Goal: Task Accomplishment & Management: Use online tool/utility

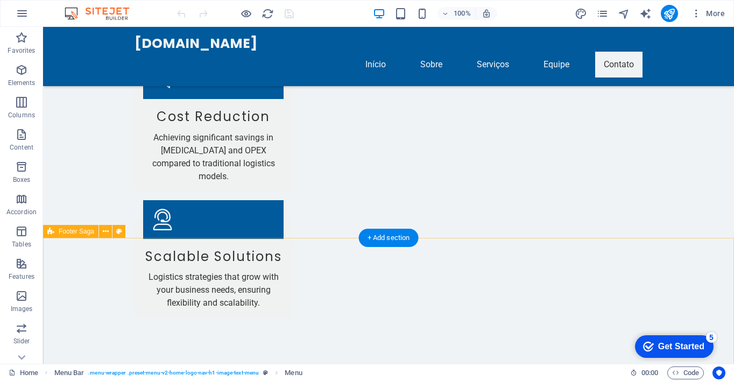
scroll to position [2283, 0]
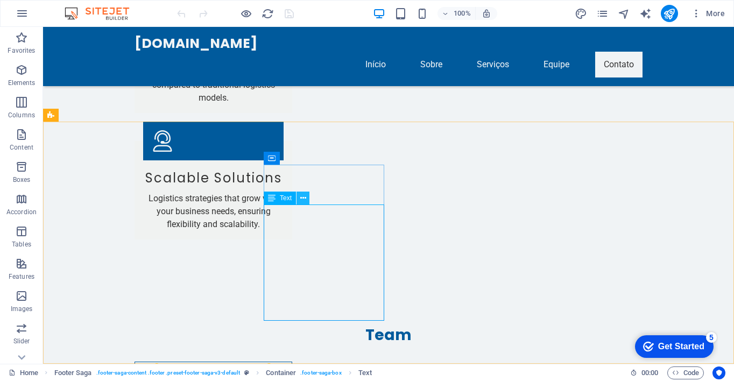
click at [301, 196] on icon at bounding box center [303, 198] width 6 height 11
click at [302, 185] on icon at bounding box center [303, 185] width 6 height 11
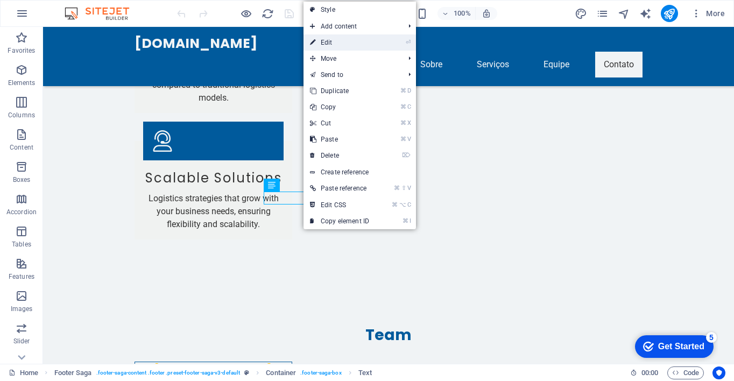
click at [398, 43] on li "⏎ Edit" at bounding box center [360, 42] width 112 height 16
click at [393, 41] on li "⏎ Edit" at bounding box center [360, 42] width 112 height 16
drag, startPoint x: 412, startPoint y: 43, endPoint x: 182, endPoint y: 16, distance: 231.4
click at [411, 43] on icon "⏎" at bounding box center [408, 42] width 5 height 7
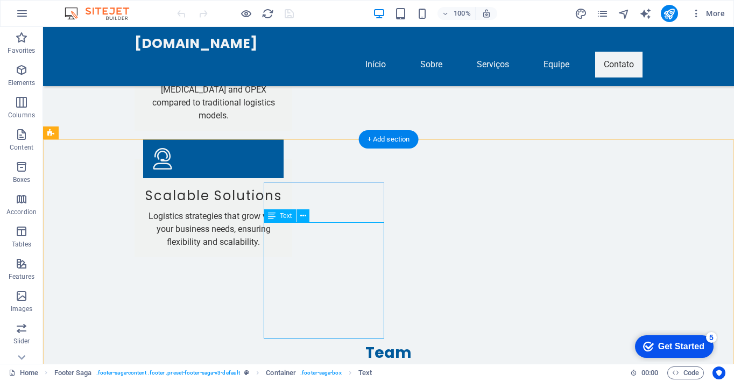
click at [301, 216] on icon at bounding box center [303, 215] width 6 height 11
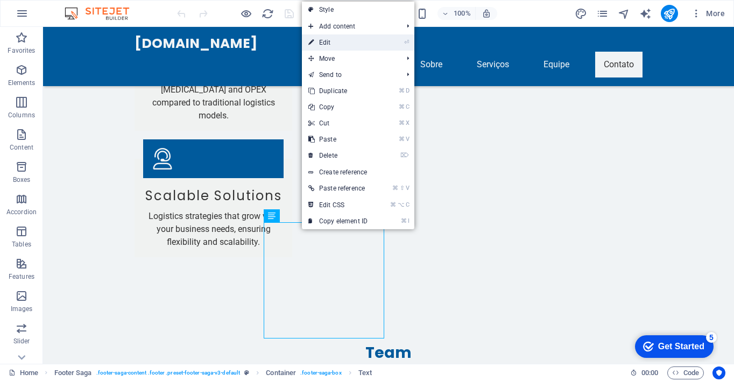
click at [361, 45] on link "⏎ Edit" at bounding box center [338, 42] width 72 height 16
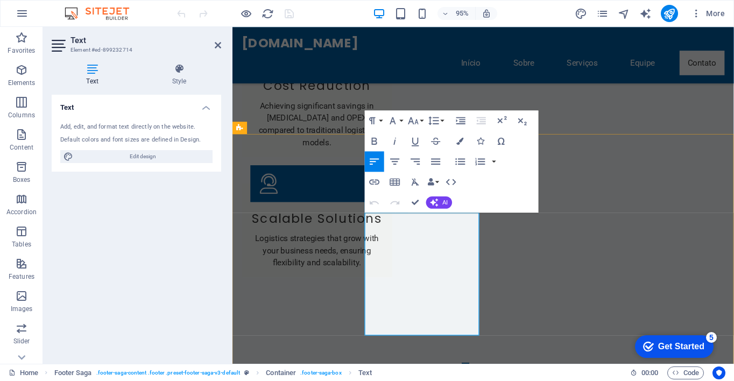
click at [673, 17] on icon "publish" at bounding box center [669, 14] width 12 height 12
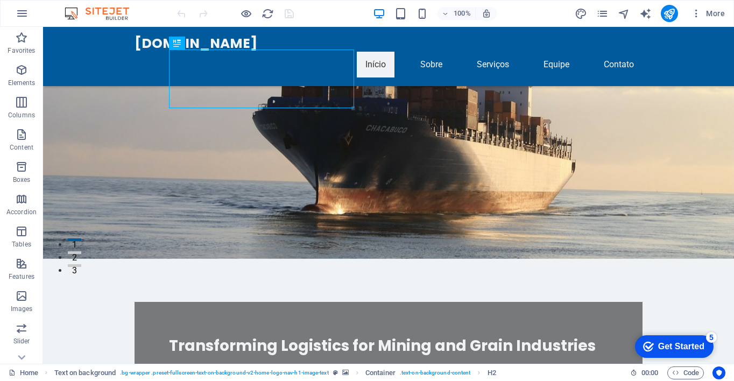
scroll to position [100, 0]
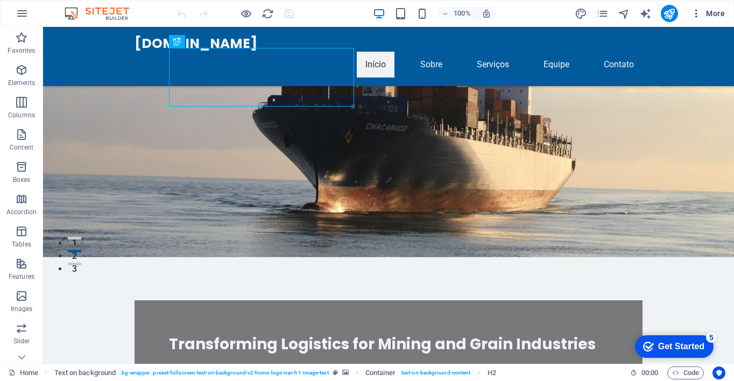
click at [706, 15] on span "More" at bounding box center [708, 13] width 34 height 11
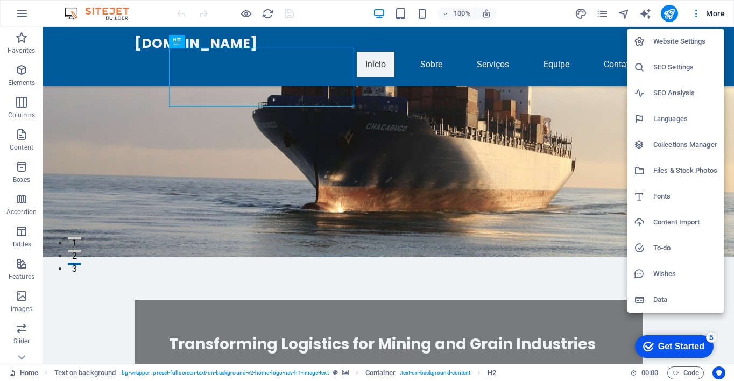
click at [707, 13] on div at bounding box center [367, 190] width 734 height 381
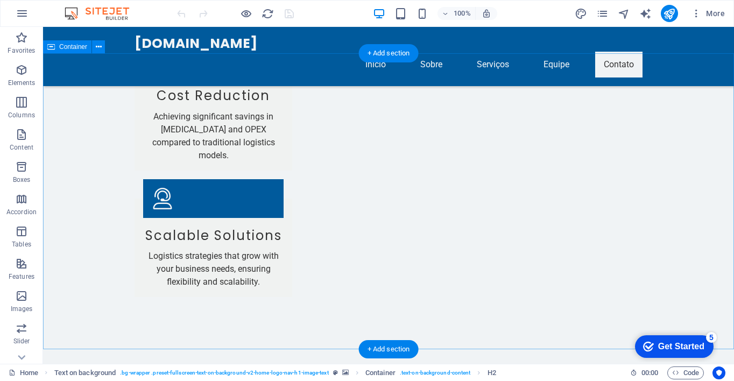
scroll to position [2283, 0]
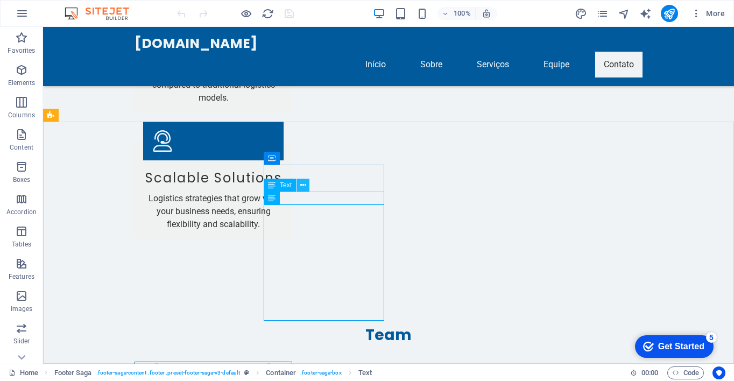
click at [304, 185] on icon at bounding box center [303, 185] width 6 height 11
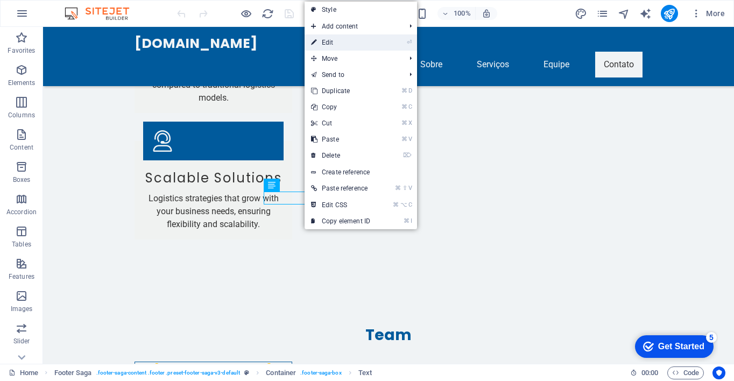
click at [342, 44] on link "⏎ Edit" at bounding box center [341, 42] width 72 height 16
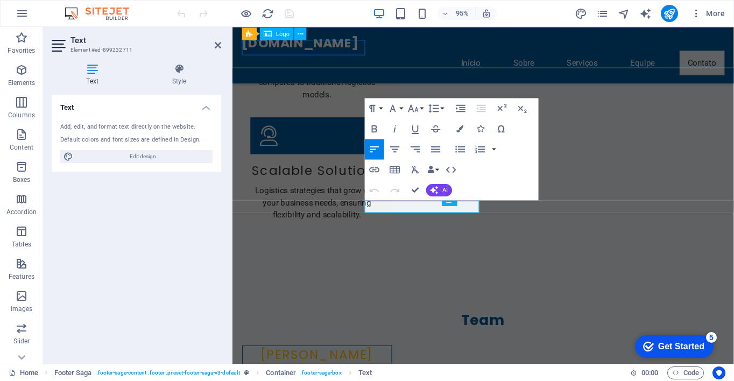
scroll to position [2233, 0]
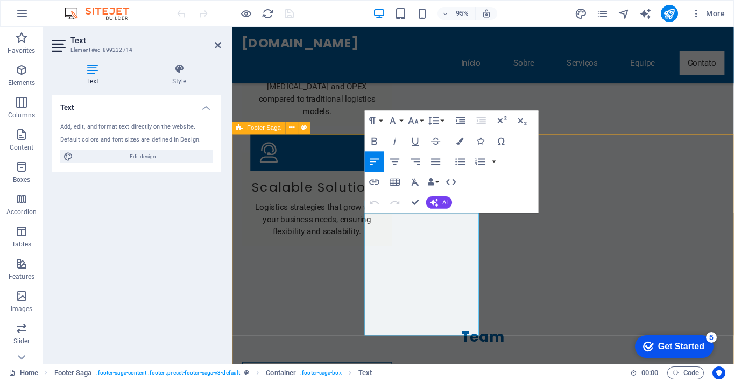
scroll to position [2233, 0]
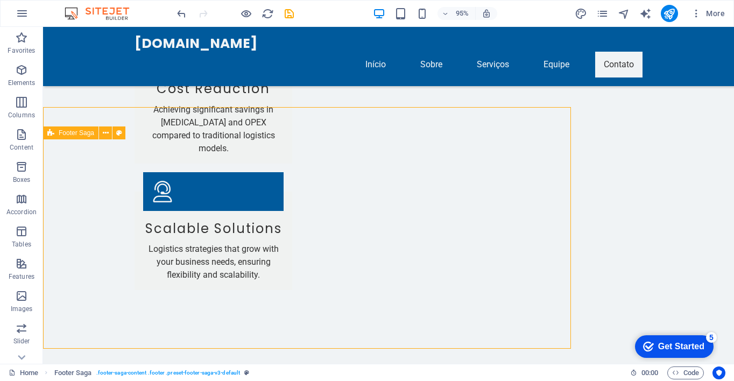
scroll to position [2265, 0]
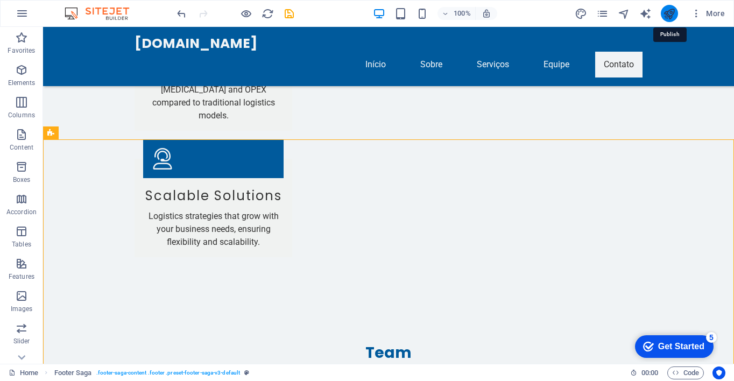
click at [670, 17] on icon "publish" at bounding box center [669, 14] width 12 height 12
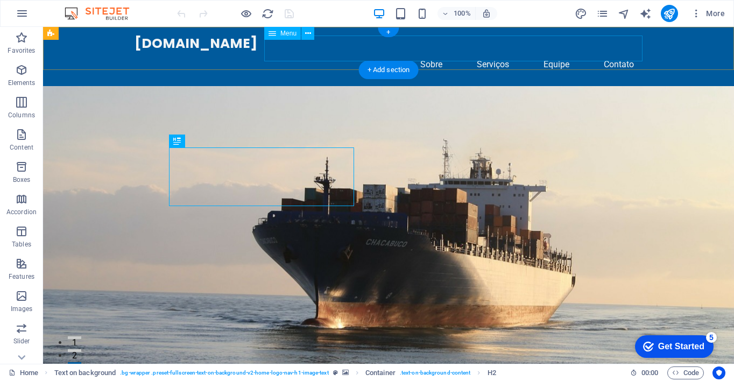
click at [435, 52] on nav "Início Sobre Serviços Equipe Contato" at bounding box center [389, 65] width 508 height 26
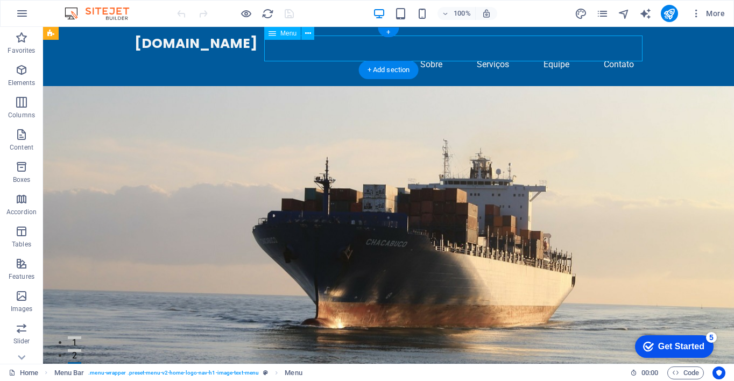
click at [436, 52] on nav "Início Sobre Serviços Equipe Contato" at bounding box center [389, 65] width 508 height 26
click at [308, 34] on icon at bounding box center [308, 33] width 6 height 11
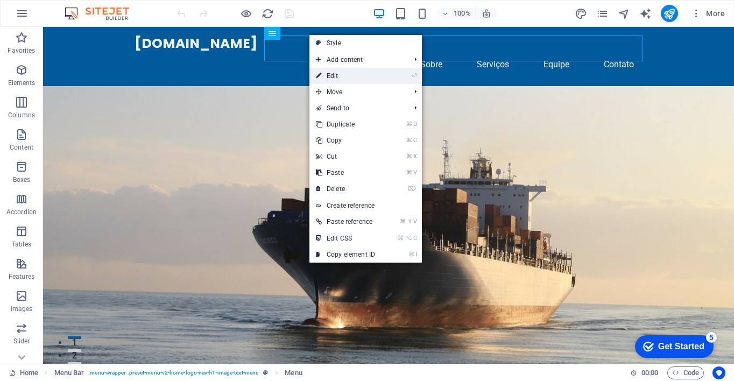
click at [344, 75] on link "⏎ Edit" at bounding box center [345, 76] width 72 height 16
select select
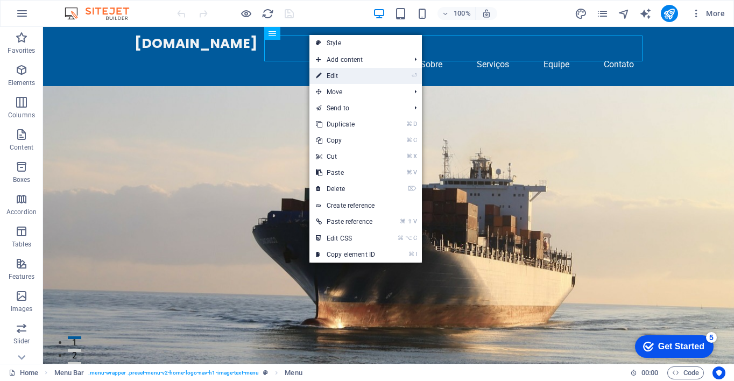
select select
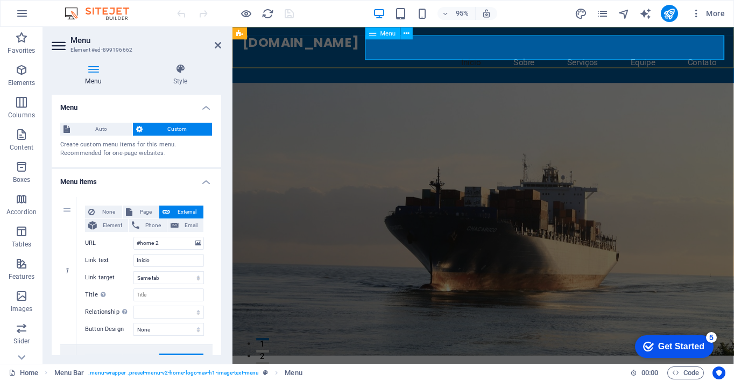
click at [539, 52] on nav "Início Sobre Serviços Equipe Contato" at bounding box center [497, 65] width 508 height 26
click at [545, 52] on nav "Início Sobre Serviços Equipe Contato" at bounding box center [497, 65] width 508 height 26
click at [542, 52] on nav "Início Sobre Serviços Equipe Contato" at bounding box center [497, 65] width 508 height 26
click at [404, 32] on icon at bounding box center [406, 32] width 5 height 11
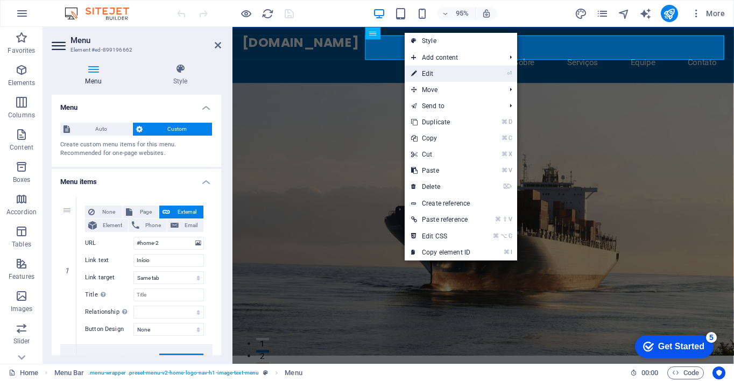
click at [440, 73] on link "⏎ Edit" at bounding box center [441, 74] width 72 height 16
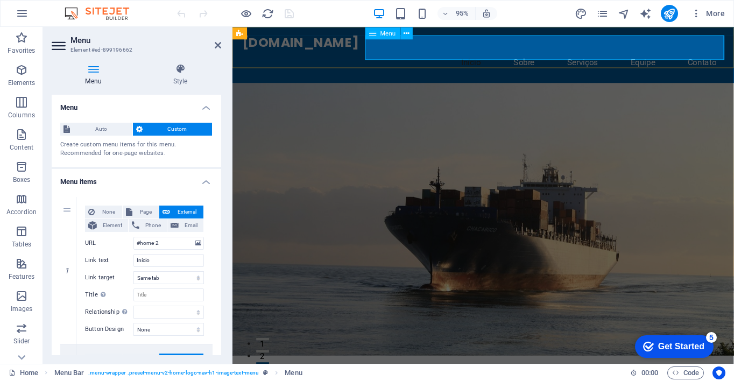
click at [385, 32] on span "Menu" at bounding box center [389, 33] width 16 height 6
click at [546, 52] on nav "Início Sobre Serviços Equipe Contato" at bounding box center [497, 65] width 508 height 26
click at [547, 52] on nav "Início Sobre Serviços Equipe Contato" at bounding box center [497, 65] width 508 height 26
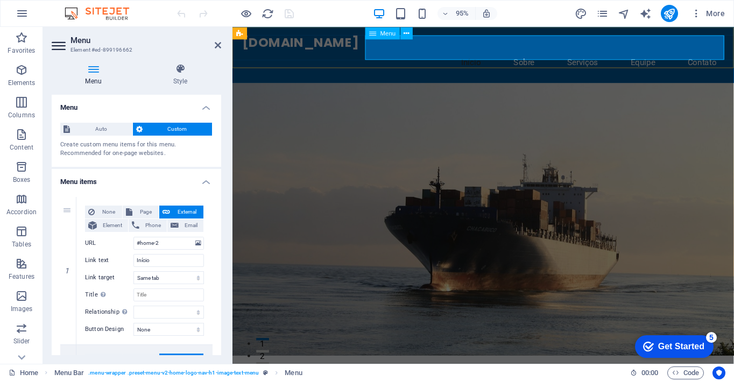
click at [596, 52] on nav "Início Sobre Serviços Equipe Contato" at bounding box center [497, 65] width 508 height 26
click at [597, 52] on nav "Início Sobre Serviços Equipe Contato" at bounding box center [497, 65] width 508 height 26
click at [596, 52] on nav "Início Sobre Serviços Equipe Contato" at bounding box center [497, 65] width 508 height 26
click at [658, 52] on nav "Início Sobre Serviços Equipe Contato" at bounding box center [497, 65] width 508 height 26
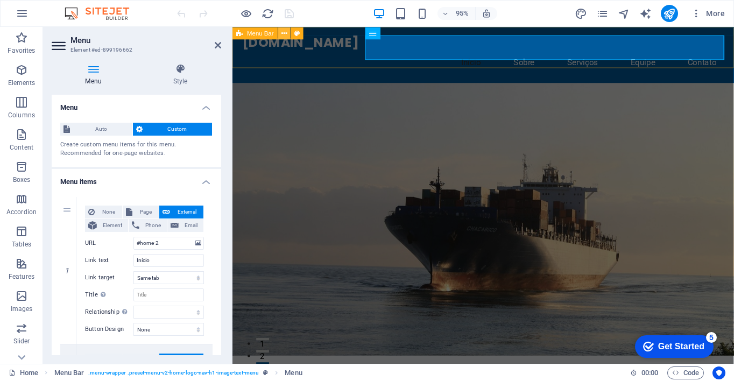
click at [285, 33] on icon at bounding box center [284, 32] width 5 height 11
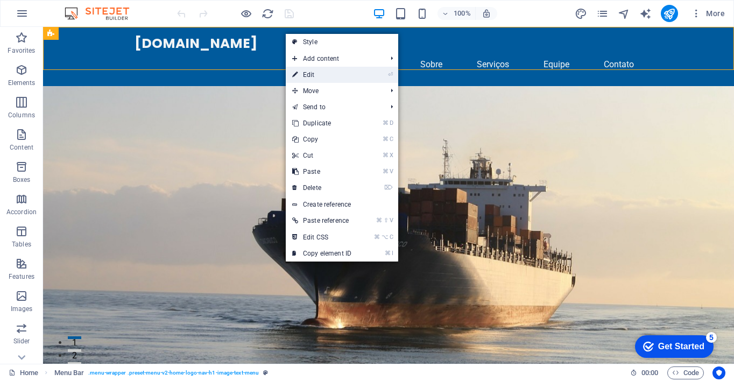
click at [319, 73] on link "⏎ Edit" at bounding box center [322, 75] width 72 height 16
select select "header"
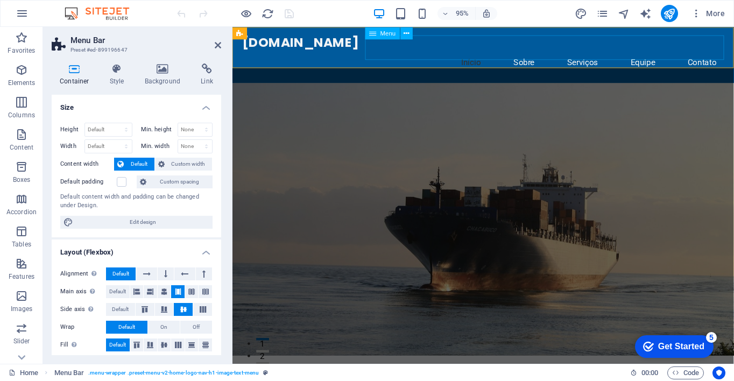
click at [540, 52] on nav "Início Sobre Serviços Equipe Contato" at bounding box center [497, 65] width 508 height 26
click at [160, 70] on icon at bounding box center [163, 69] width 52 height 11
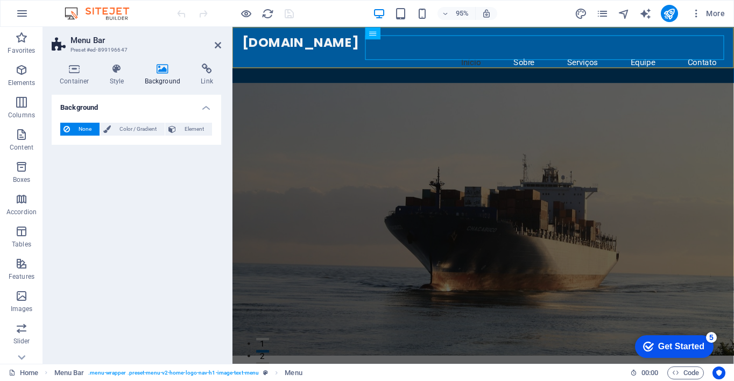
click at [160, 69] on icon at bounding box center [163, 69] width 52 height 11
click at [90, 129] on span "None" at bounding box center [84, 129] width 23 height 13
click at [90, 128] on span "None" at bounding box center [84, 129] width 23 height 13
click at [606, 215] on figure at bounding box center [497, 229] width 528 height 287
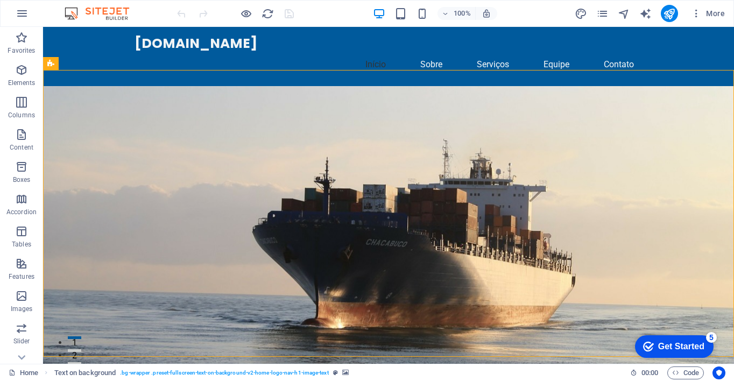
click at [588, 204] on figure at bounding box center [388, 229] width 691 height 287
click at [588, 202] on figure at bounding box center [388, 229] width 691 height 287
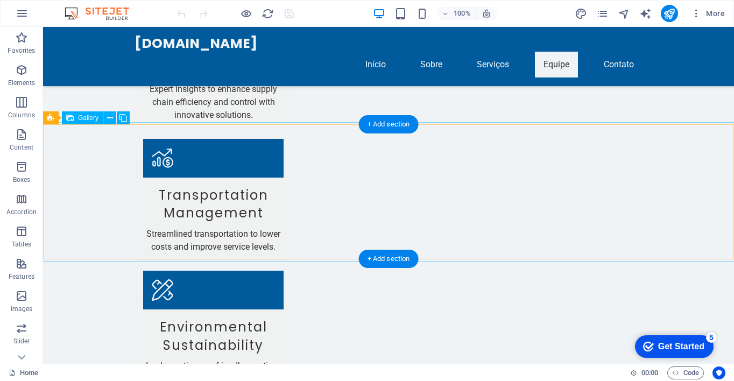
scroll to position [1849, 0]
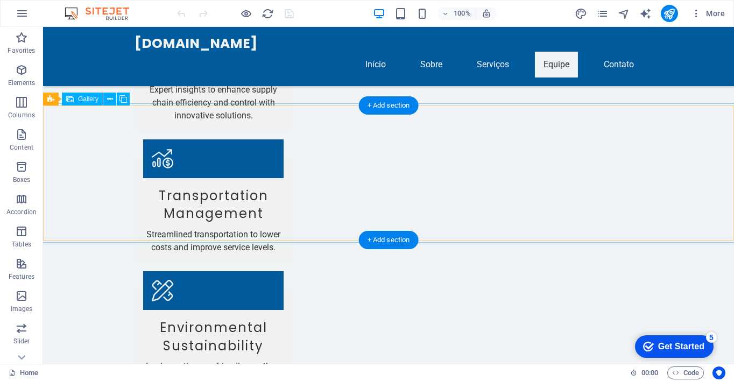
select select "px"
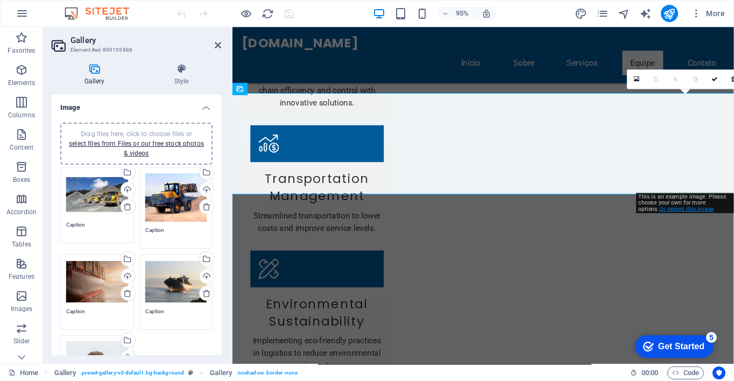
scroll to position [1859, 0]
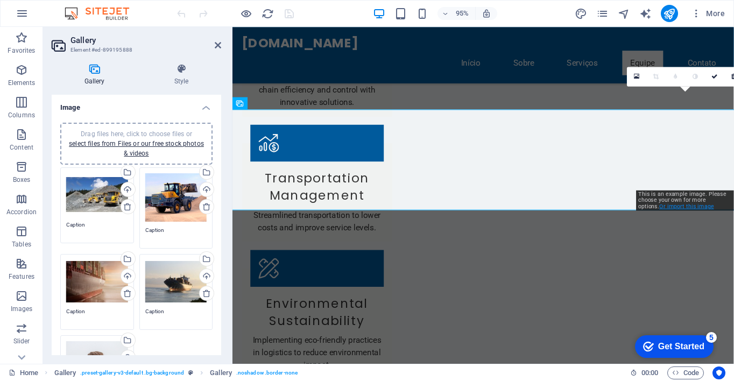
click at [660, 206] on link "Or import this image" at bounding box center [687, 206] width 54 height 6
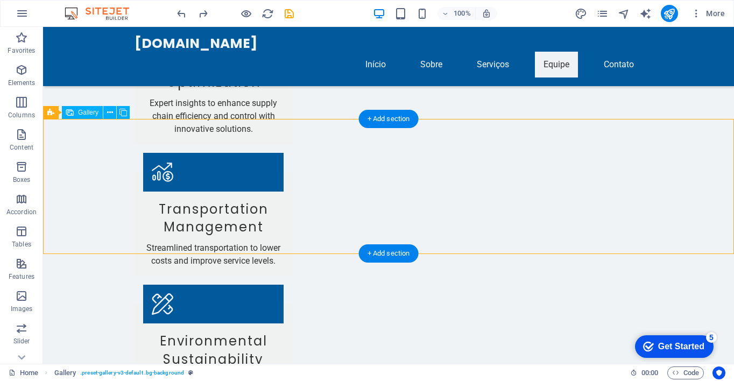
scroll to position [1836, 0]
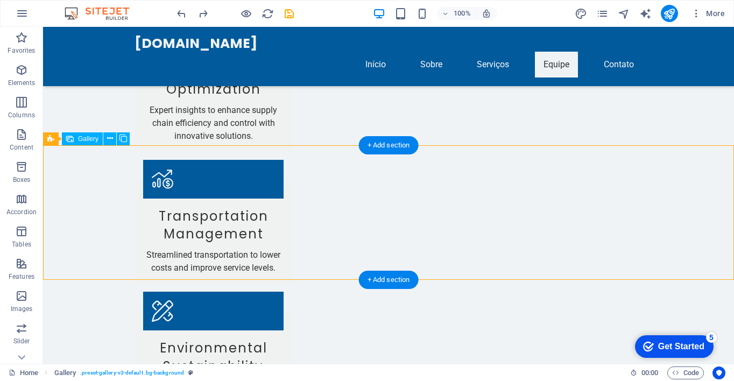
scroll to position [1826, 0]
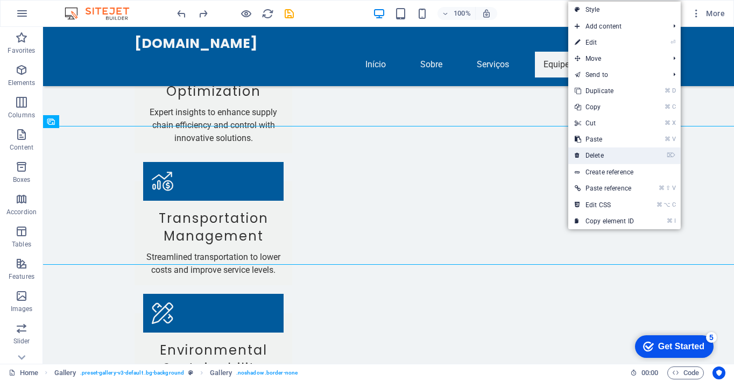
click at [624, 158] on link "⌦ Delete" at bounding box center [604, 155] width 72 height 16
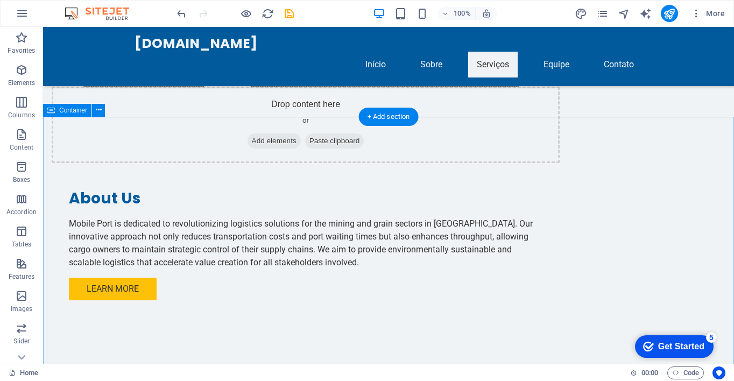
scroll to position [780, 0]
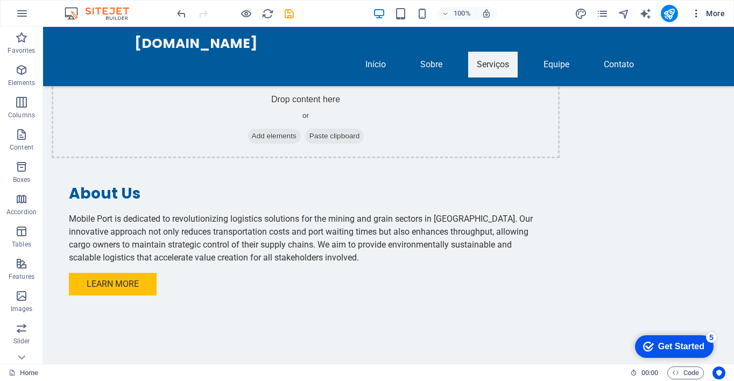
click at [694, 12] on icon "button" at bounding box center [696, 13] width 11 height 11
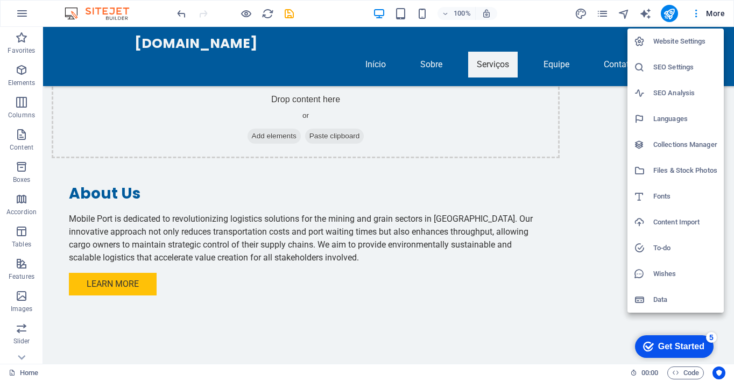
click at [541, 155] on div at bounding box center [367, 190] width 734 height 381
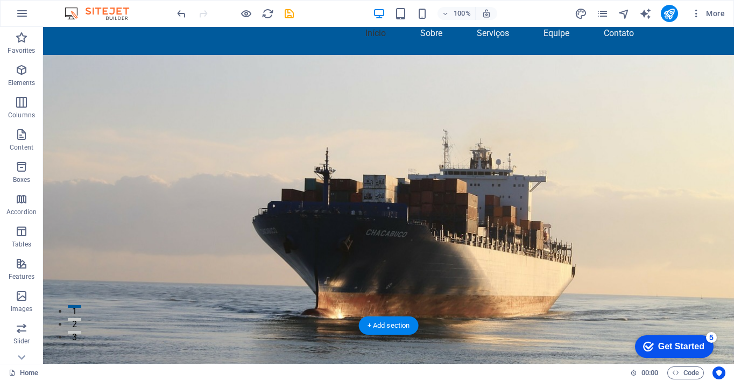
scroll to position [0, 0]
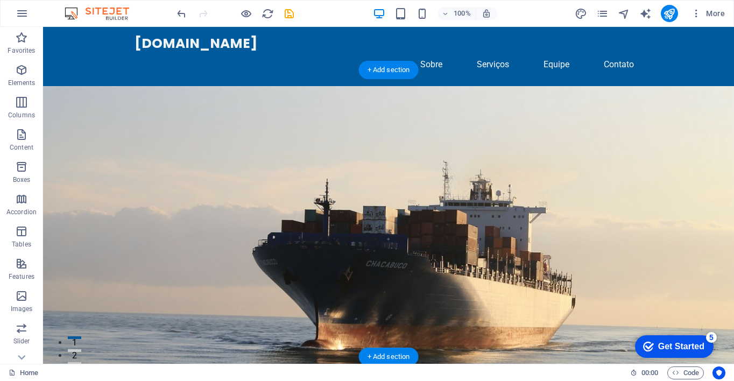
click at [506, 182] on figure at bounding box center [388, 251] width 691 height 330
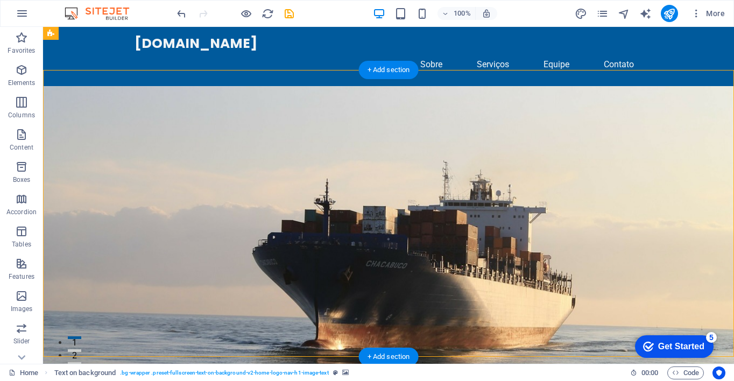
click at [505, 181] on figure at bounding box center [388, 251] width 691 height 330
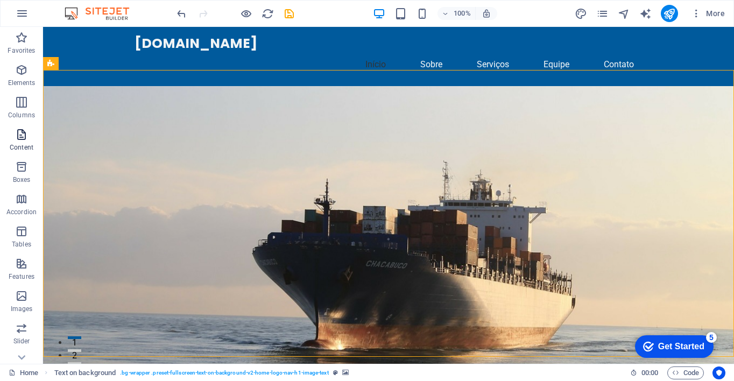
click at [20, 140] on icon "button" at bounding box center [21, 134] width 13 height 13
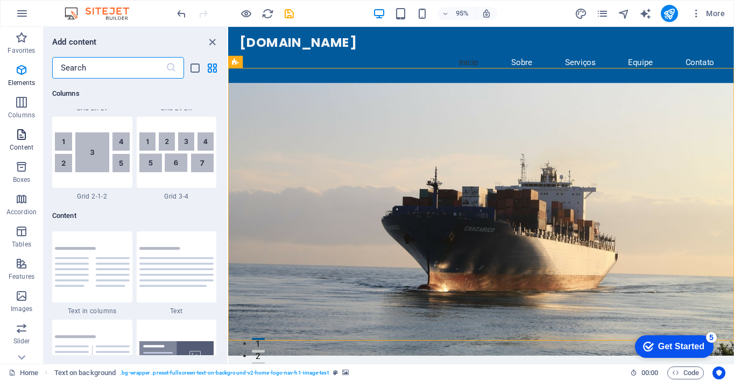
scroll to position [1883, 0]
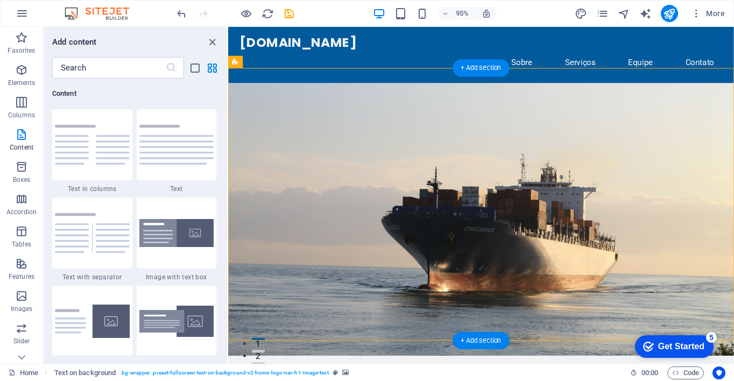
click at [552, 295] on figure at bounding box center [494, 229] width 532 height 287
click at [16, 80] on p "Elements" at bounding box center [21, 83] width 27 height 9
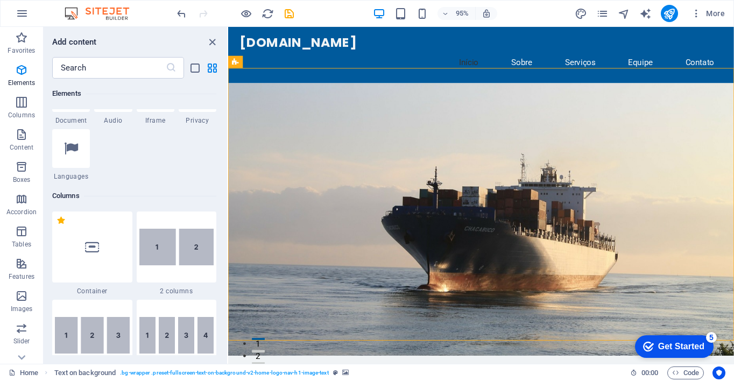
scroll to position [432, 0]
click at [93, 249] on icon at bounding box center [92, 246] width 14 height 14
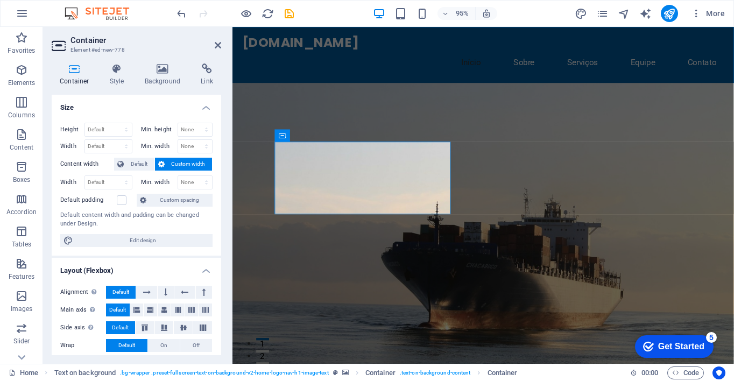
click at [730, 233] on figure at bounding box center [497, 267] width 528 height 363
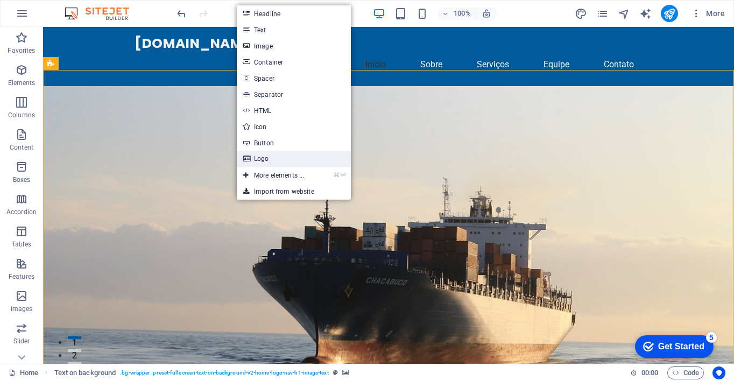
click at [255, 159] on link "Logo" at bounding box center [294, 159] width 114 height 16
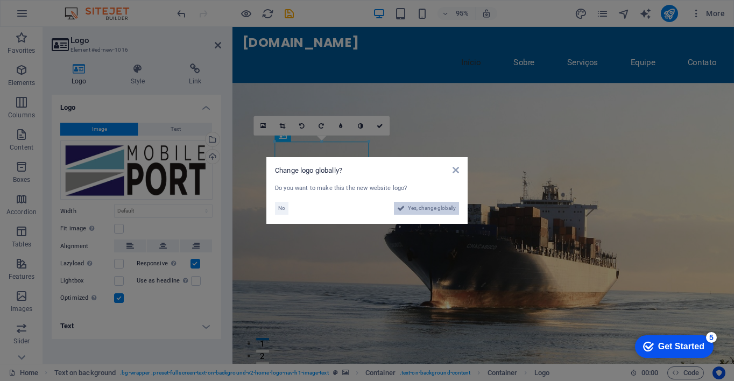
click at [431, 208] on span "Yes, change globally" at bounding box center [432, 208] width 48 height 13
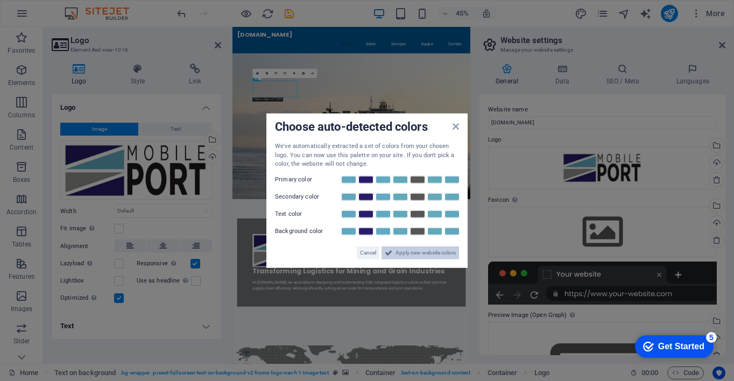
click at [423, 253] on span "Apply new website colors" at bounding box center [426, 252] width 60 height 13
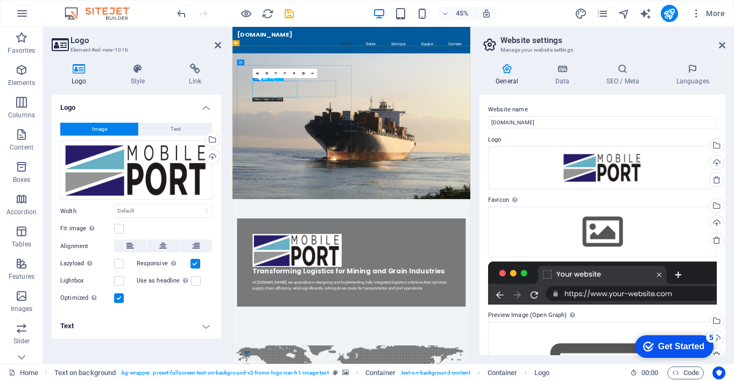
click at [668, 19] on icon "publish" at bounding box center [669, 14] width 12 height 12
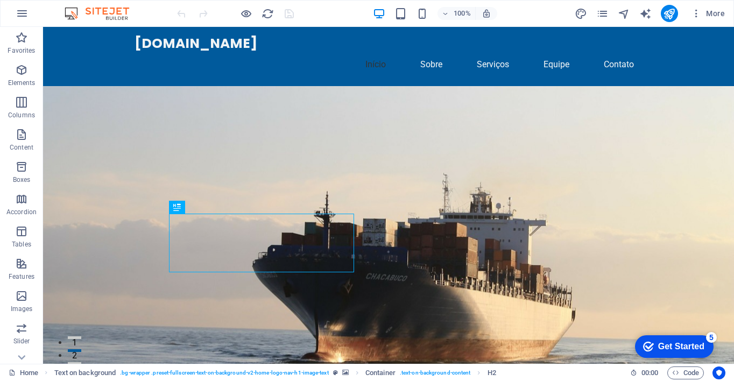
scroll to position [3, 0]
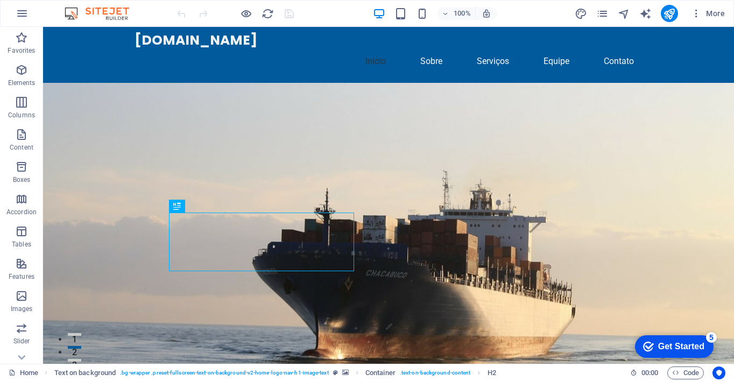
click at [594, 234] on figure at bounding box center [388, 260] width 691 height 355
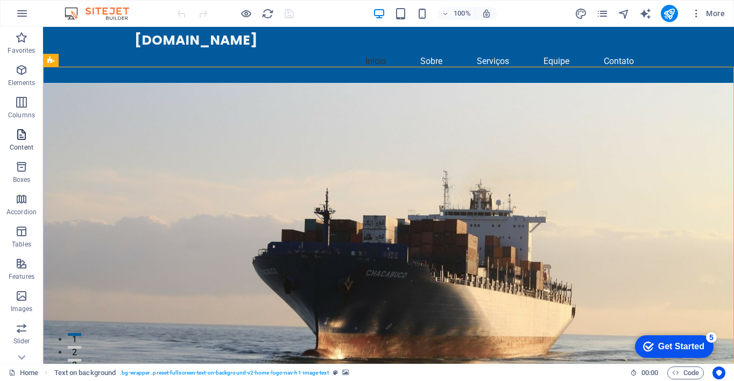
click at [23, 140] on icon "button" at bounding box center [21, 134] width 13 height 13
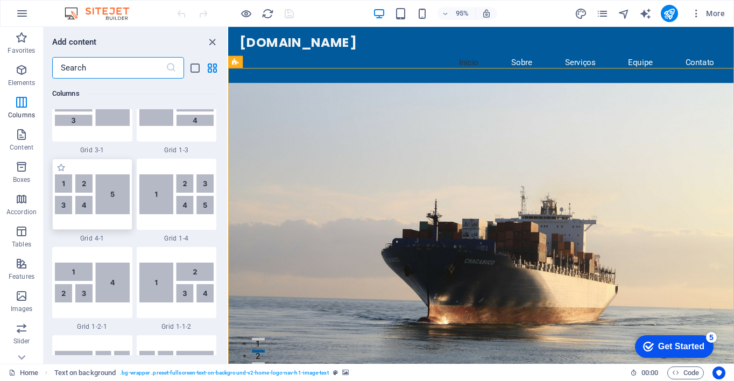
scroll to position [1451, 0]
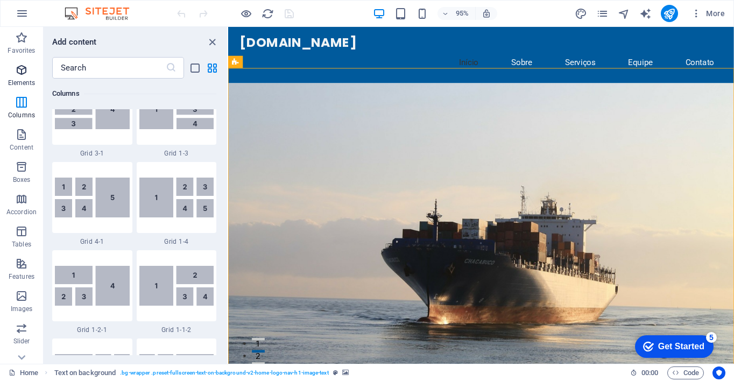
click at [24, 79] on p "Elements" at bounding box center [21, 83] width 27 height 9
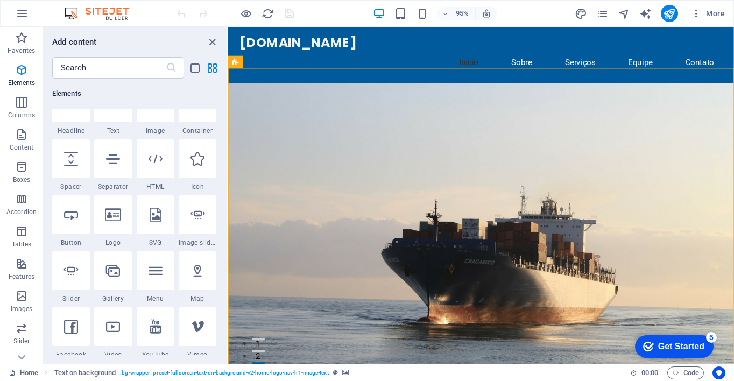
scroll to position [140, 0]
click at [195, 219] on icon at bounding box center [198, 215] width 14 height 14
select select "ms"
select select "s"
select select "progressive"
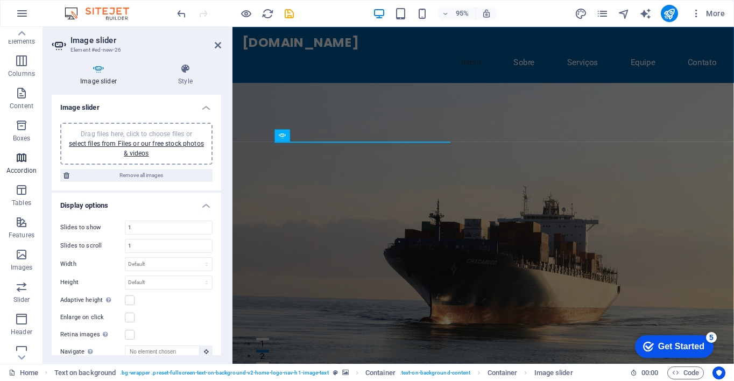
scroll to position [40, 0]
click at [30, 193] on span "Tables" at bounding box center [21, 198] width 43 height 26
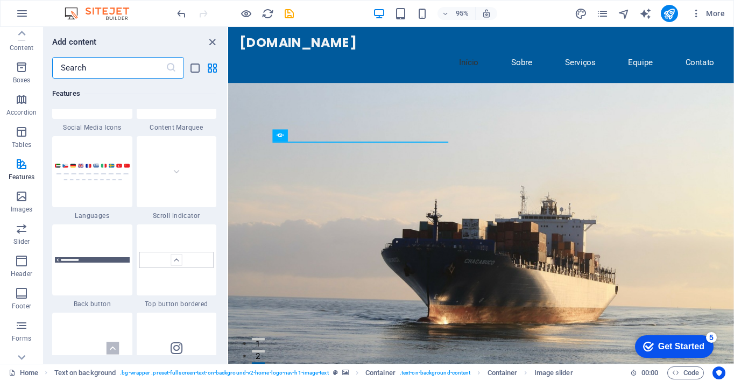
scroll to position [4962, 0]
click at [96, 244] on div at bounding box center [92, 261] width 80 height 71
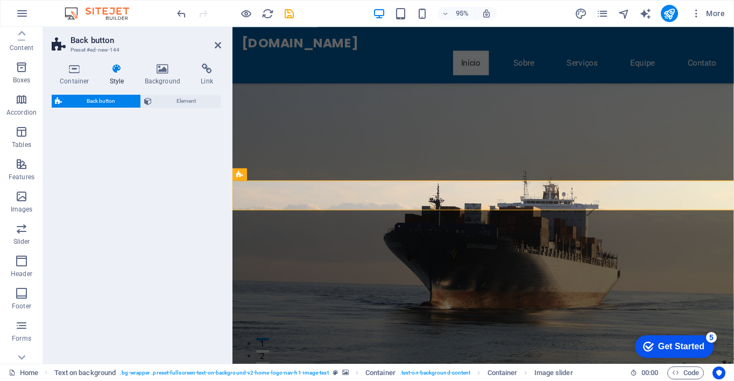
scroll to position [237, 0]
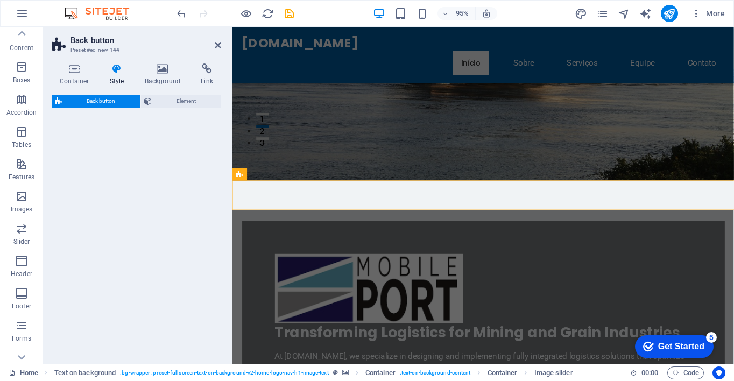
select select "rem"
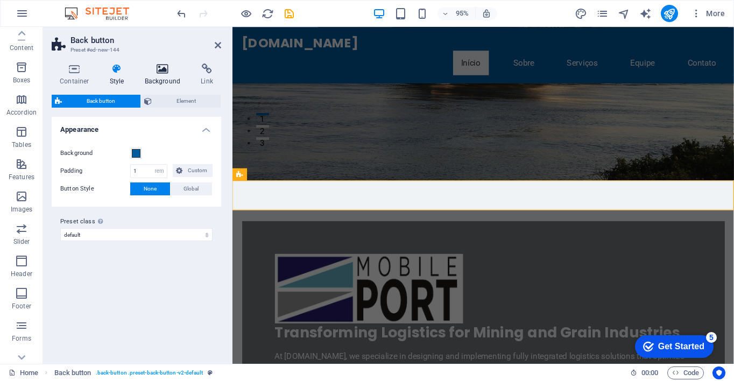
click at [164, 69] on icon at bounding box center [163, 69] width 52 height 11
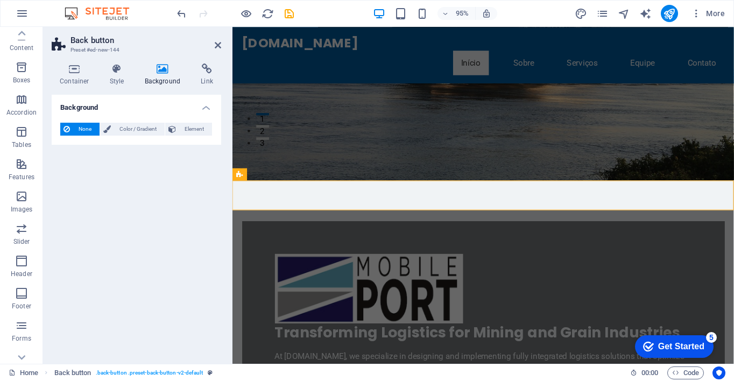
click at [164, 69] on icon at bounding box center [163, 69] width 52 height 11
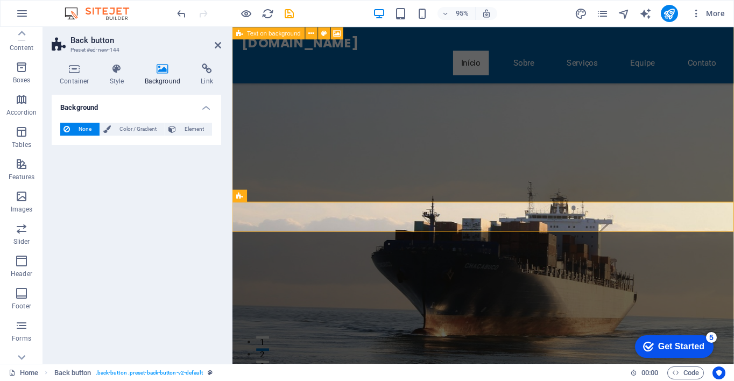
scroll to position [0, 0]
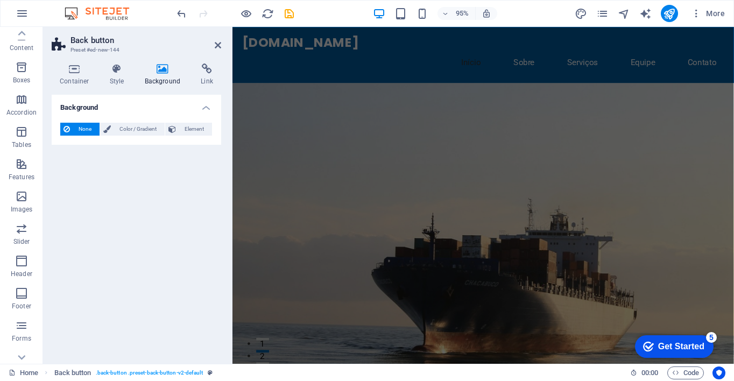
click at [666, 287] on figure at bounding box center [497, 285] width 528 height 398
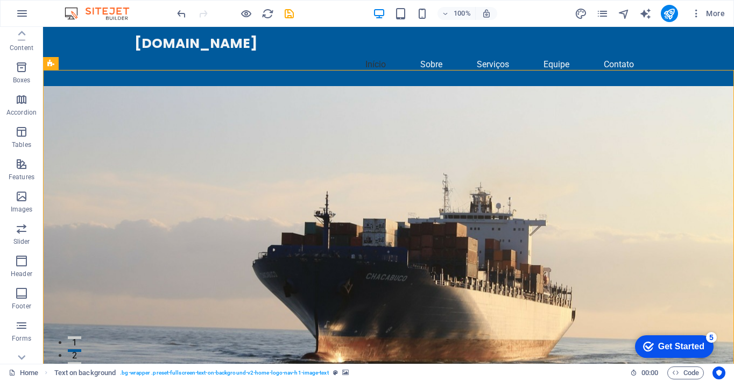
click at [601, 260] on figure at bounding box center [388, 263] width 691 height 355
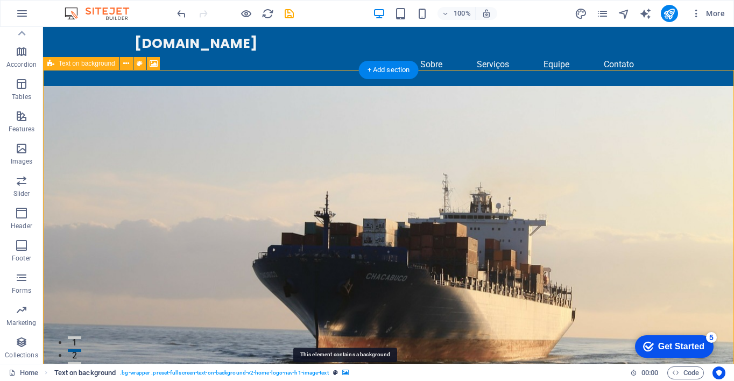
click at [345, 371] on icon "breadcrumb" at bounding box center [345, 373] width 6 height 6
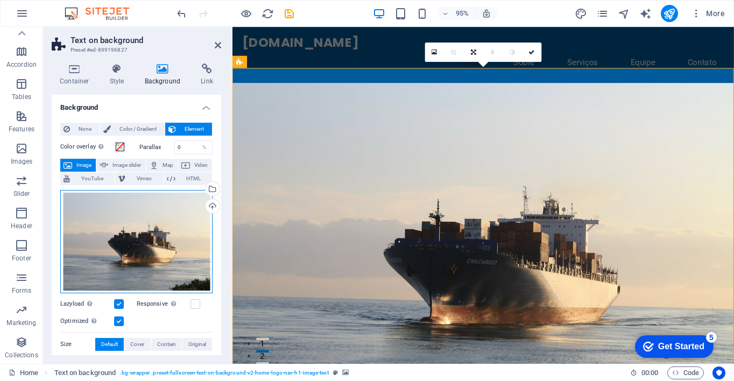
click at [140, 259] on div "Drag files here, click to choose files or select files from Files or our free s…" at bounding box center [136, 241] width 152 height 103
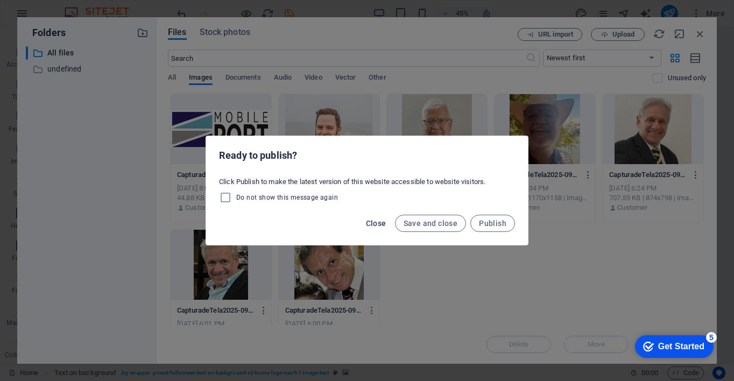
click at [388, 225] on button "Close" at bounding box center [376, 223] width 29 height 17
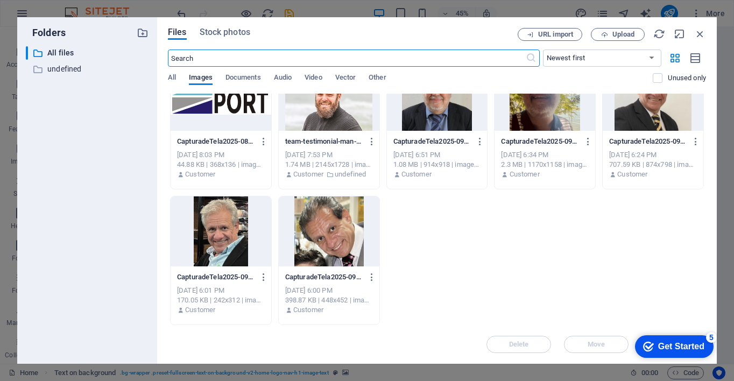
scroll to position [0, 0]
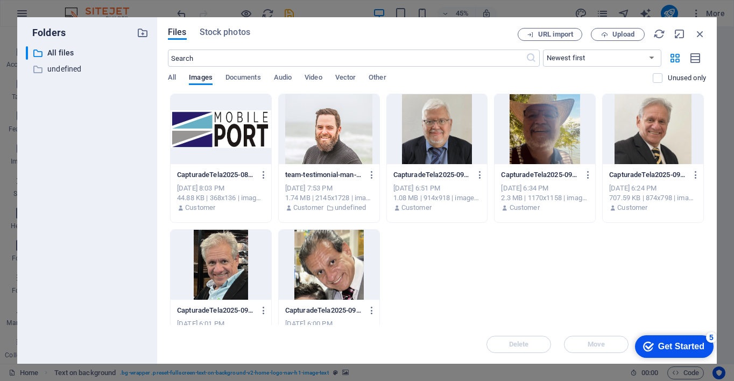
click at [353, 148] on div at bounding box center [329, 129] width 101 height 70
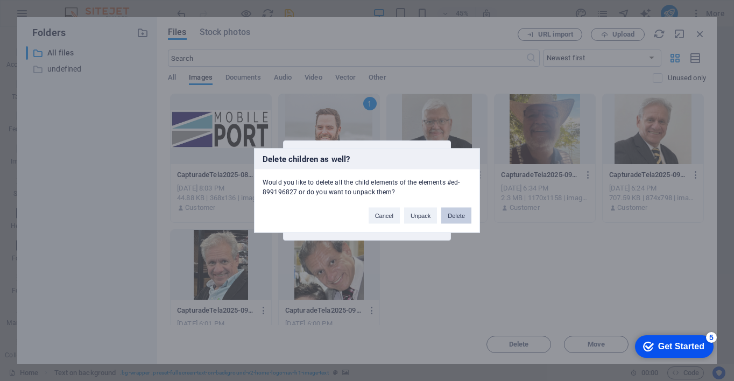
click at [462, 215] on button "Delete" at bounding box center [456, 216] width 30 height 16
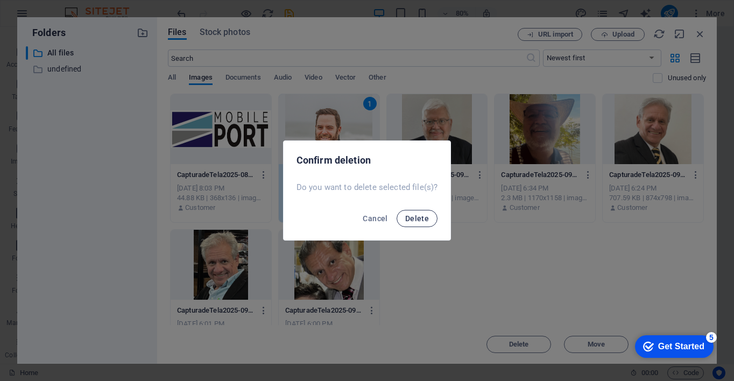
click at [425, 219] on span "Delete" at bounding box center [417, 218] width 24 height 9
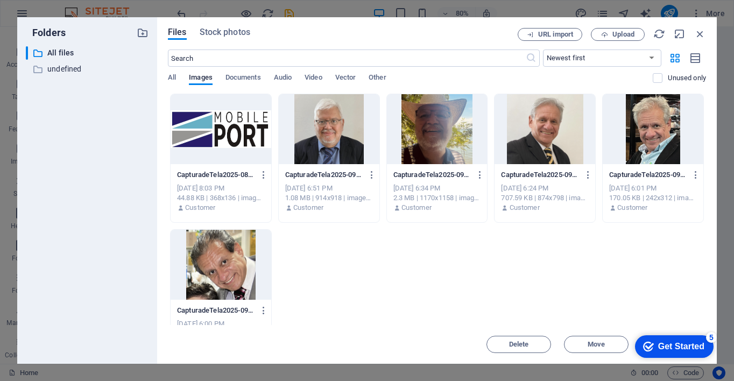
click at [235, 270] on div at bounding box center [221, 265] width 101 height 70
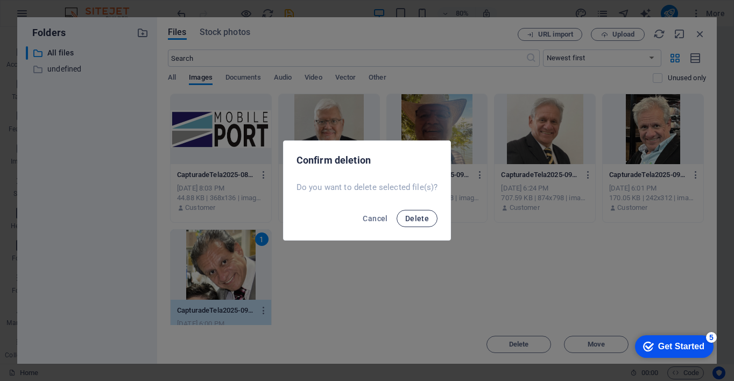
click at [425, 216] on span "Delete" at bounding box center [417, 218] width 24 height 9
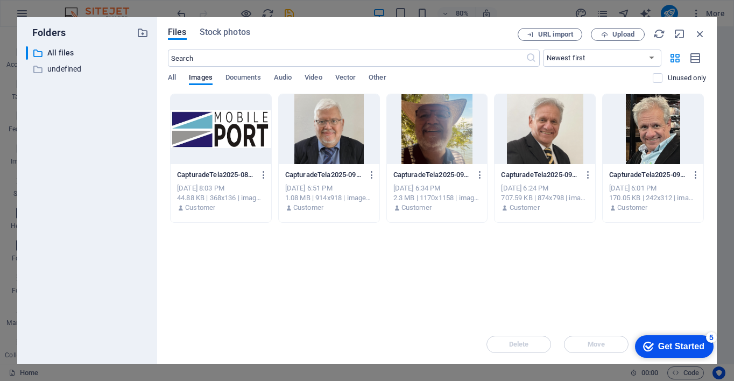
click at [668, 159] on div at bounding box center [653, 129] width 101 height 70
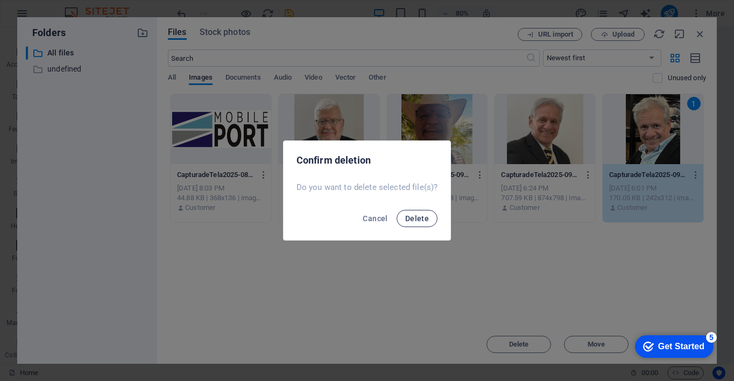
click at [421, 217] on span "Delete" at bounding box center [417, 218] width 24 height 9
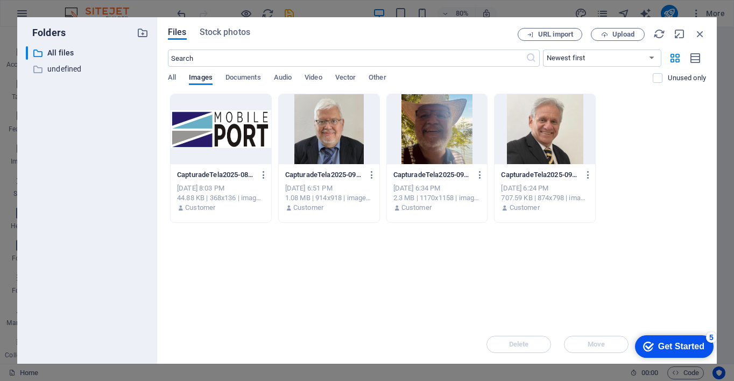
click at [445, 152] on div at bounding box center [437, 129] width 101 height 70
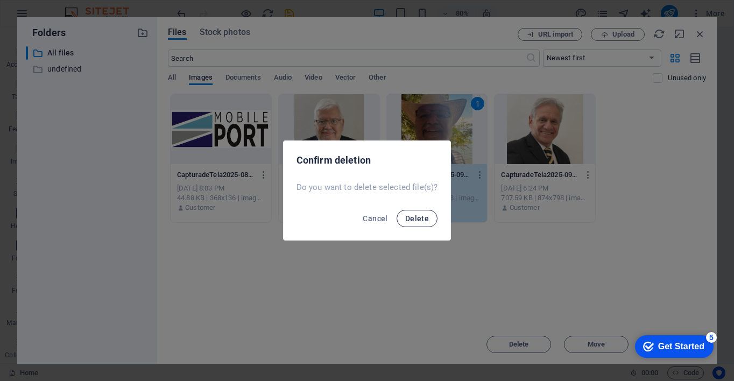
click at [421, 221] on span "Delete" at bounding box center [417, 218] width 24 height 9
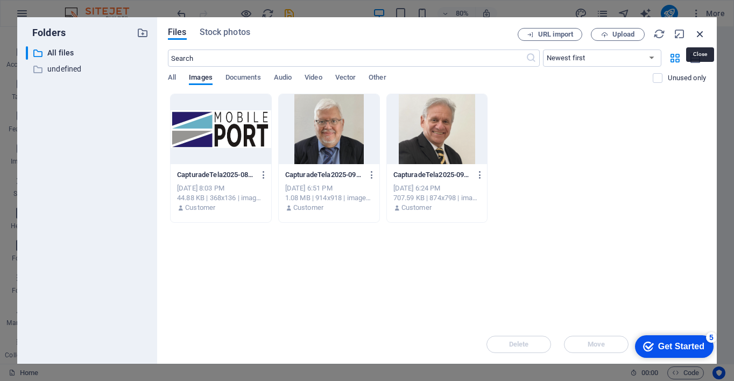
click at [696, 36] on icon "button" at bounding box center [700, 34] width 12 height 12
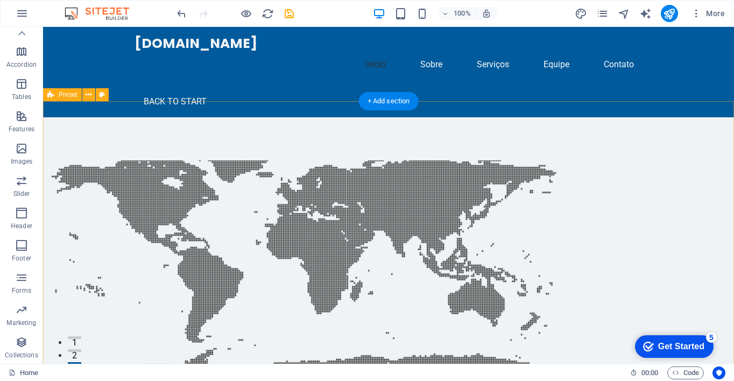
click at [669, 153] on div "Drop content here or Add elements Paste clipboard About Us Mobile Port is dedic…" at bounding box center [388, 380] width 691 height 526
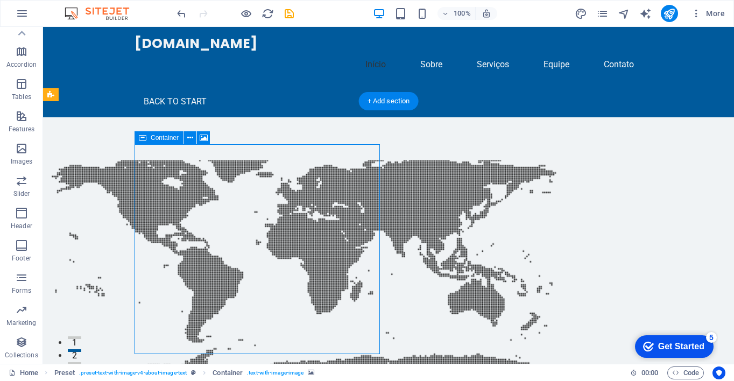
click at [184, 254] on figure at bounding box center [306, 265] width 508 height 210
click at [698, 187] on div "Drop content here or Add elements Paste clipboard About Us Mobile Port is dedic…" at bounding box center [388, 380] width 691 height 526
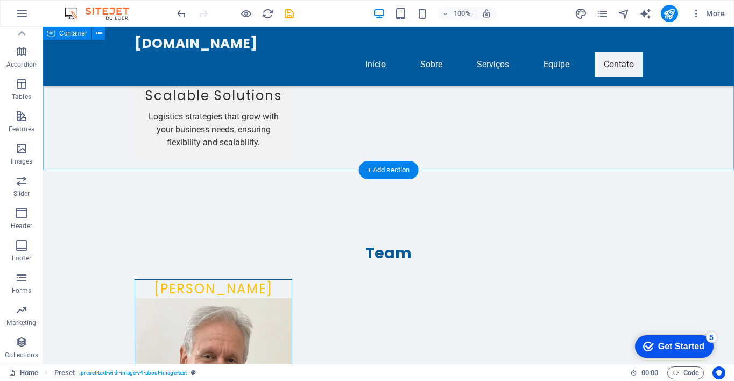
scroll to position [1945, 0]
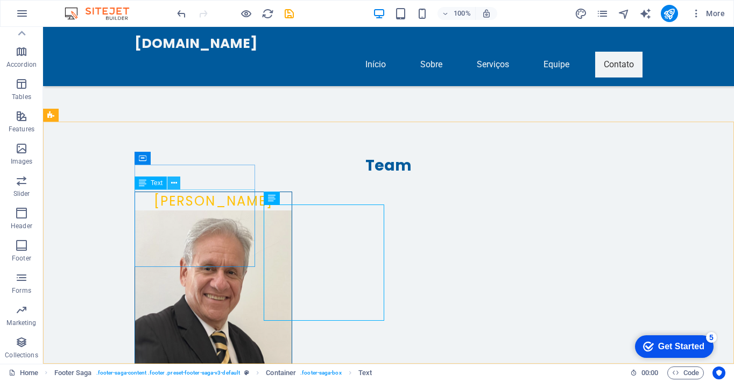
click at [176, 184] on icon at bounding box center [174, 183] width 6 height 11
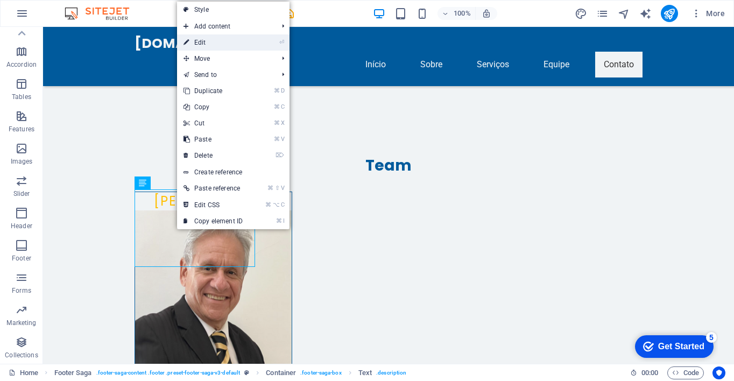
click at [212, 41] on link "⏎ Edit" at bounding box center [213, 42] width 72 height 16
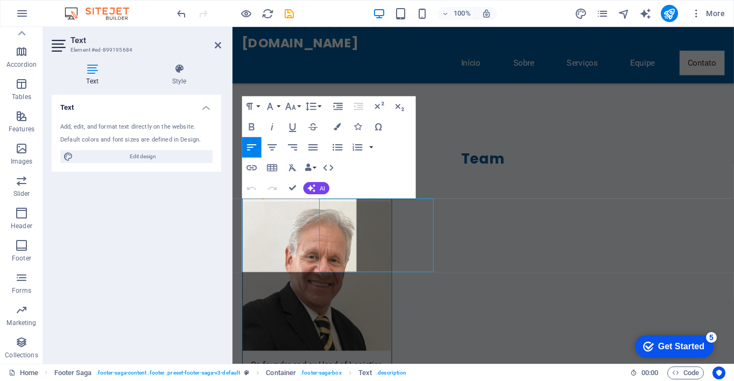
scroll to position [1927, 0]
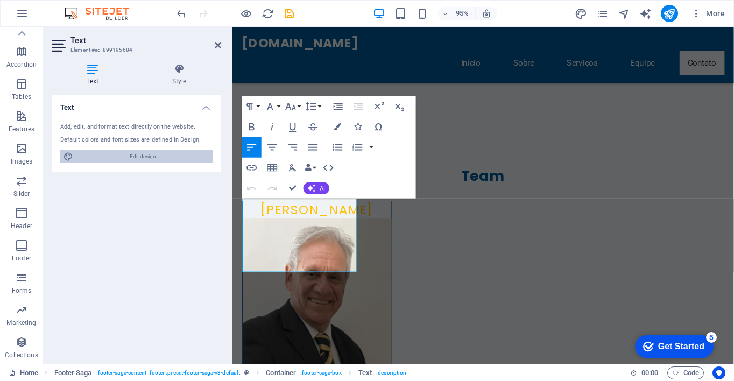
click at [177, 155] on span "Edit design" at bounding box center [142, 156] width 133 height 13
select select "px"
select select "200"
select select "px"
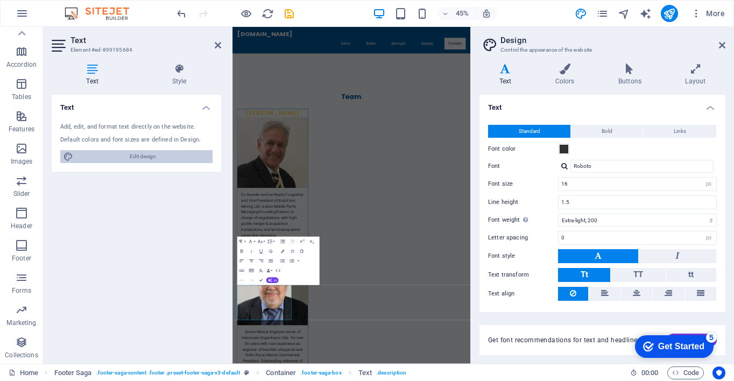
scroll to position [1533, 0]
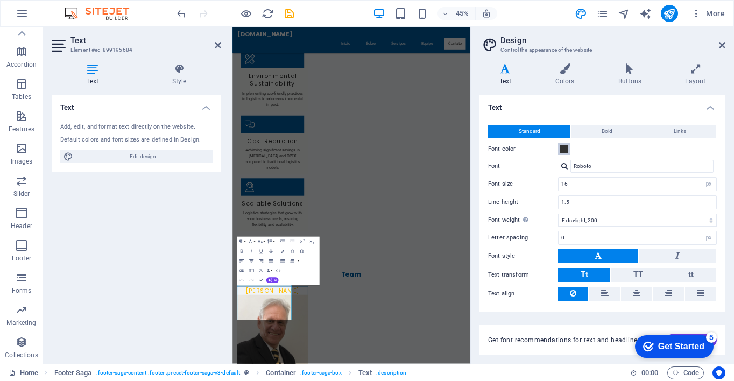
click at [567, 146] on span at bounding box center [564, 149] width 9 height 9
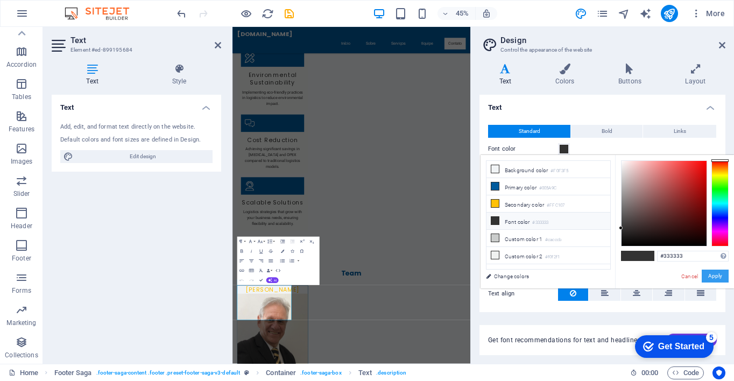
click at [721, 272] on button "Apply" at bounding box center [715, 276] width 27 height 13
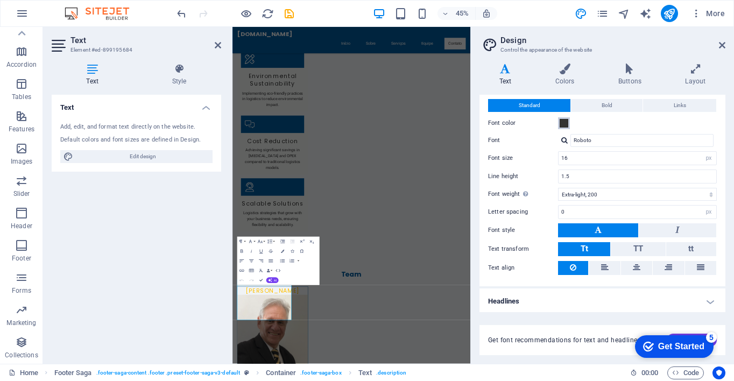
click at [565, 124] on span at bounding box center [564, 123] width 9 height 9
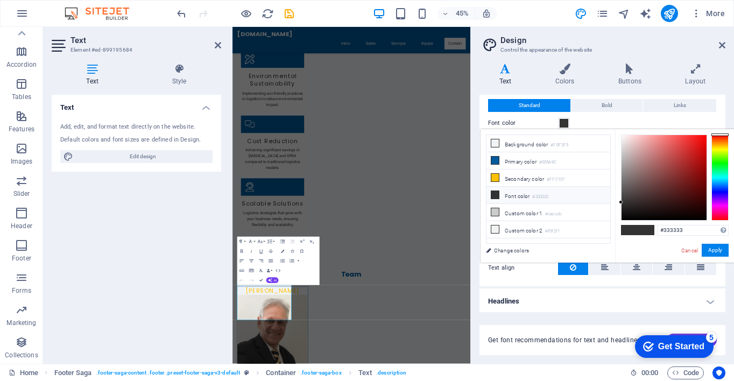
click at [650, 233] on span at bounding box center [646, 230] width 16 height 9
drag, startPoint x: 717, startPoint y: 249, endPoint x: 714, endPoint y: 245, distance: 5.7
click at [716, 248] on button "Apply" at bounding box center [715, 250] width 27 height 13
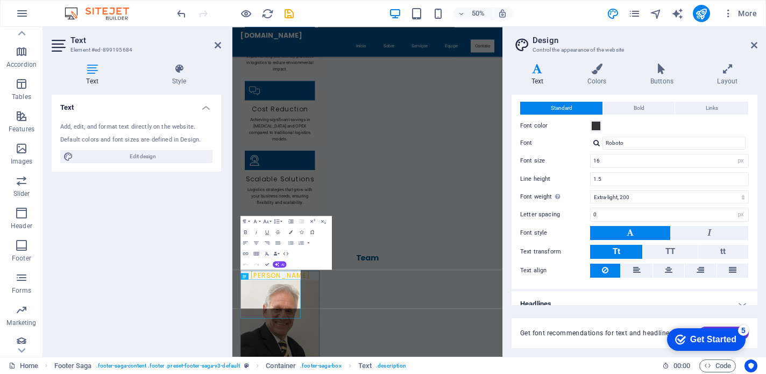
scroll to position [1622, 0]
click at [137, 156] on span "Edit design" at bounding box center [142, 156] width 133 height 13
click at [24, 150] on icon "button" at bounding box center [21, 148] width 13 height 13
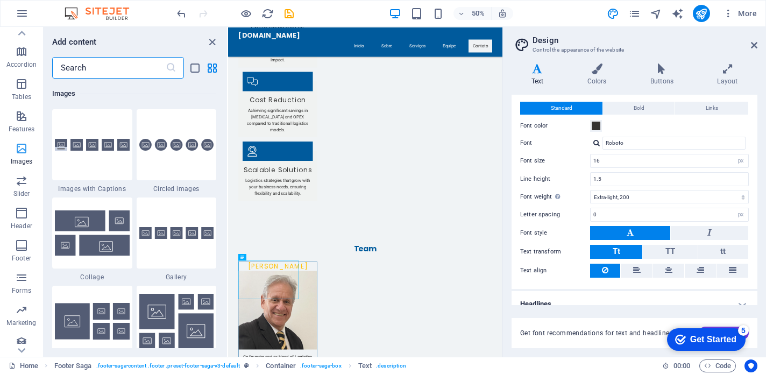
scroll to position [1642, 0]
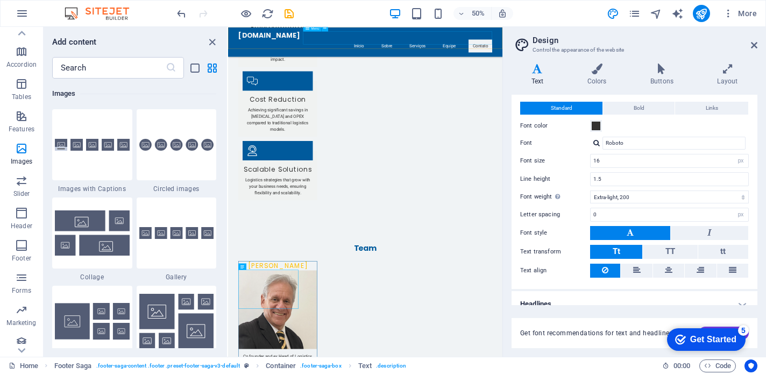
click at [482, 52] on nav "Início Sobre Serviços Equipe Contato" at bounding box center [503, 65] width 508 height 26
click at [485, 55] on nav "Início Sobre Serviços Equipe Contato" at bounding box center [503, 65] width 508 height 26
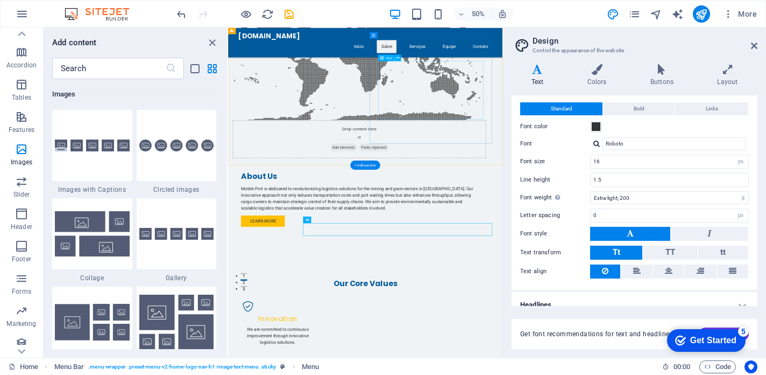
scroll to position [0, 0]
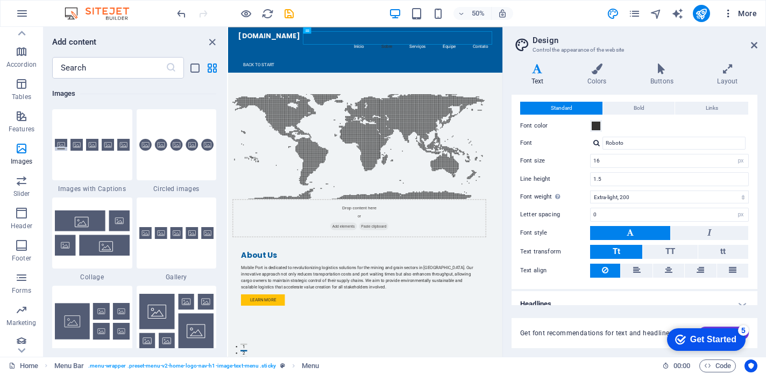
click at [734, 15] on span "More" at bounding box center [740, 13] width 34 height 11
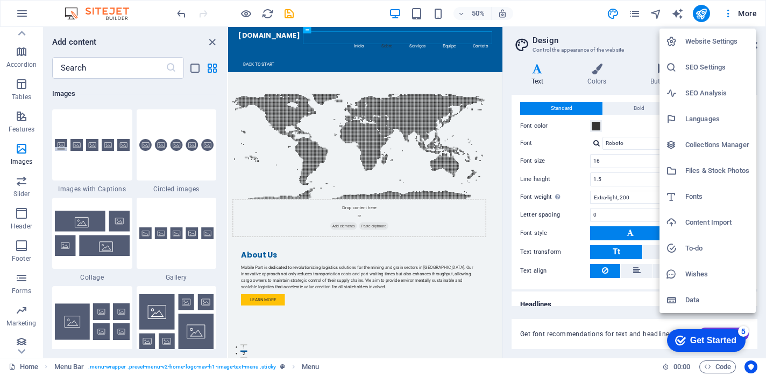
click at [289, 15] on div at bounding box center [383, 187] width 766 height 375
